Goal: Complete application form

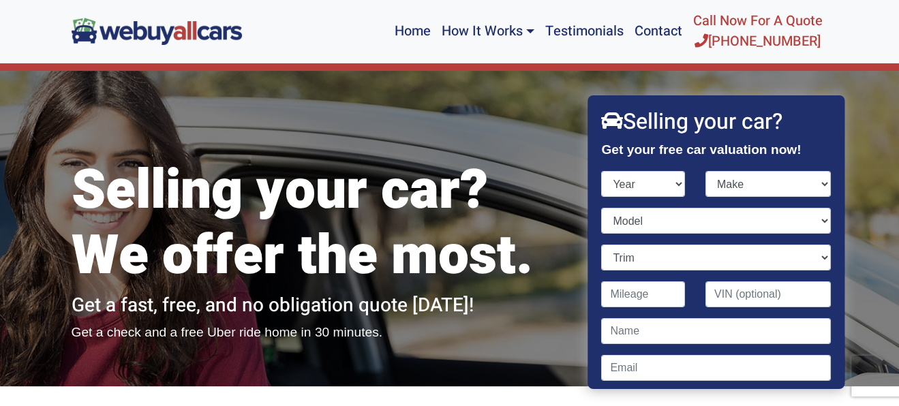
select select "2007"
click at [602, 171] on select "Year [DATE] 2024 2023 2022 2021 2020 2019 2018 2017 2016 2015 2014 2013 2012 20…" at bounding box center [644, 184] width 84 height 26
click at [717, 190] on select "Make Acura Aston [PERSON_NAME] Audi Bentley BMW Bugatti Buick Cadillac Chevrole…" at bounding box center [768, 184] width 125 height 26
select select "Chevrolet"
click at [706, 171] on select "Make Acura Aston [PERSON_NAME] Audi Bentley BMW Bugatti Buick Cadillac Chevrole…" at bounding box center [768, 184] width 125 height 26
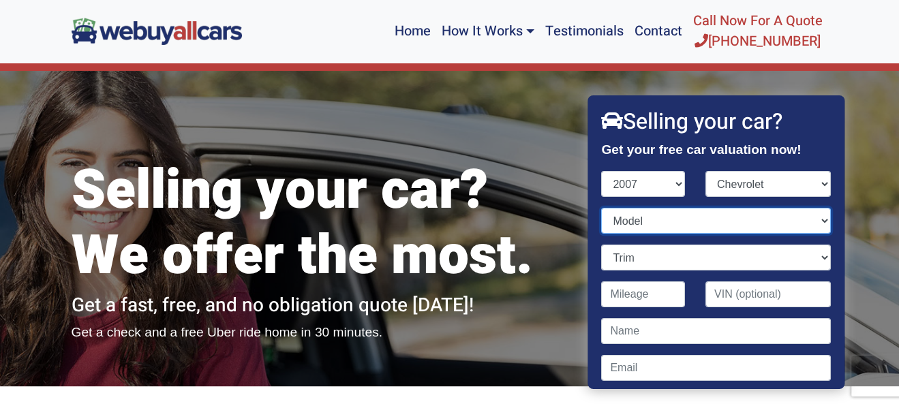
click at [694, 224] on select "Model" at bounding box center [716, 221] width 229 height 26
select select "Impala"
click at [602, 208] on select "Model Avalanche Aveo Cobalt [US_STATE] Corvette Equinox Express Express Cargo H…" at bounding box center [716, 221] width 229 height 26
click at [652, 260] on select "Trim LS 4dr Sedan (3.5L 6cyl) LT 4dr Sedan (3.5L 6cyl) LT 4dr Sedan (3.9L 6cyl)…" at bounding box center [716, 258] width 229 height 26
select select "LTZ 4dr Sedan (3.9L 6cyl)"
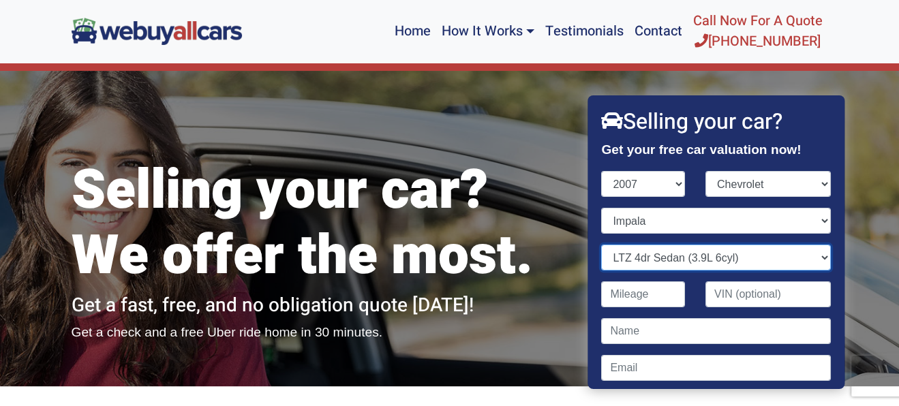
click at [602, 245] on select "Trim LS 4dr Sedan (3.5L 6cyl) LT 4dr Sedan (3.5L 6cyl) LT 4dr Sedan (3.9L 6cyl)…" at bounding box center [716, 258] width 229 height 26
click at [647, 295] on input "Contact form" at bounding box center [644, 295] width 84 height 26
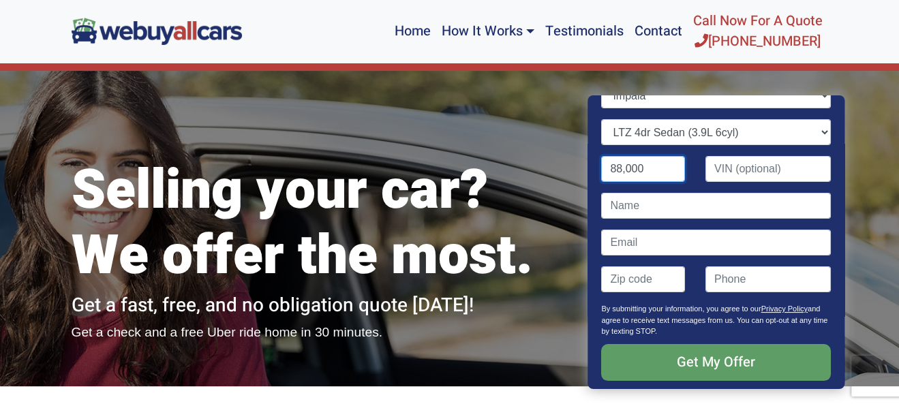
scroll to position [136, 0]
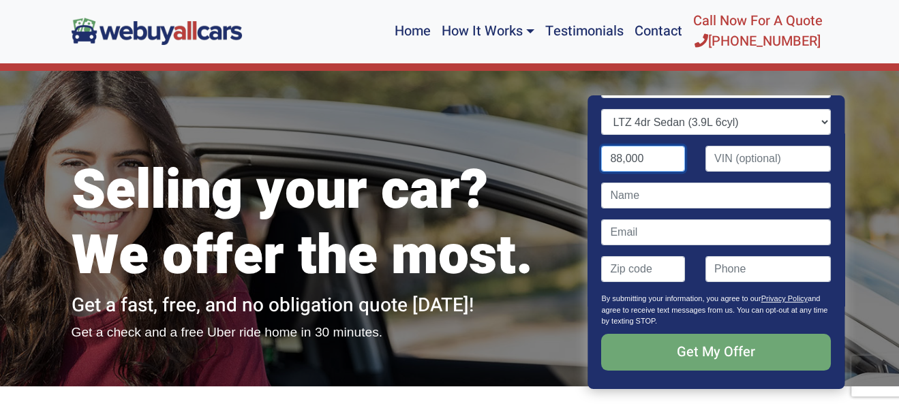
type input "88,000"
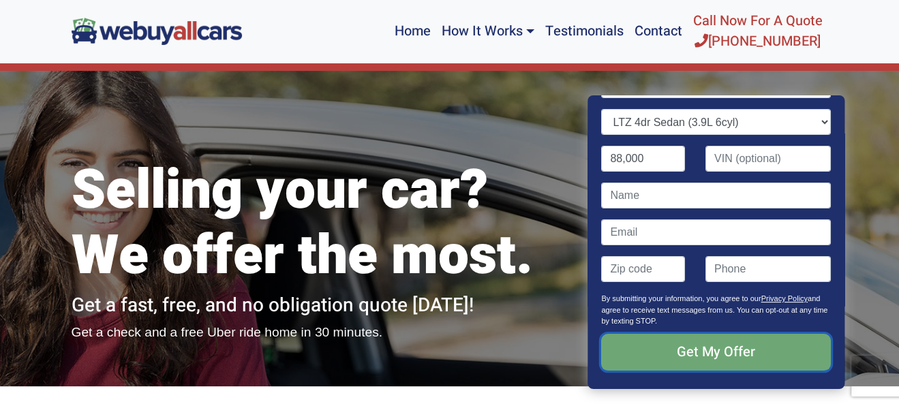
click at [704, 344] on input "Get My Offer" at bounding box center [716, 352] width 229 height 37
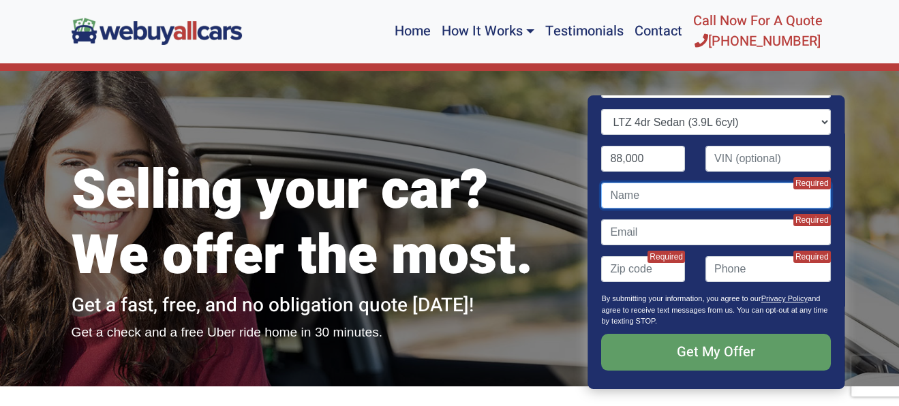
click at [646, 203] on input "Contact form" at bounding box center [716, 196] width 229 height 26
type input "[PERSON_NAME]"
type input "[EMAIL_ADDRESS][DOMAIN_NAME]"
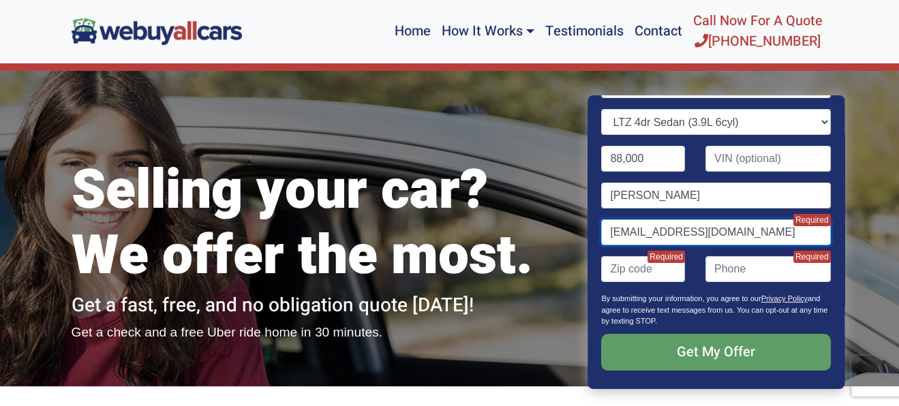
type input "08055"
type input "6095051359"
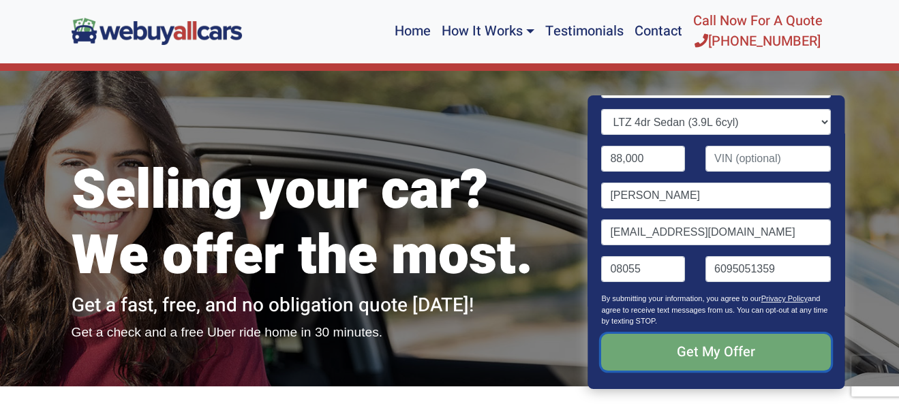
click at [730, 356] on input "Get My Offer" at bounding box center [716, 352] width 229 height 37
